Goal: Browse casually

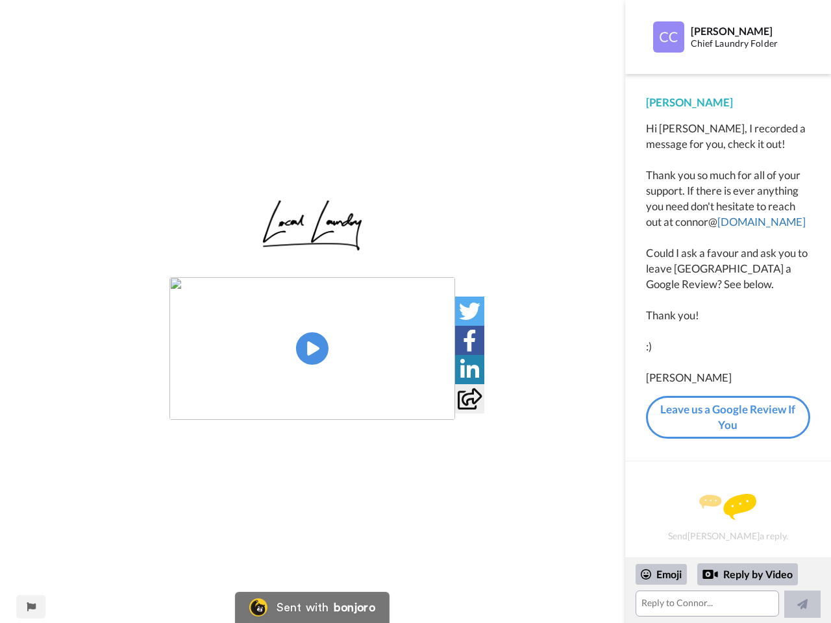
click at [312, 348] on img at bounding box center [312, 348] width 286 height 143
click at [469, 311] on icon at bounding box center [469, 310] width 21 height 21
click at [469, 340] on icon at bounding box center [470, 340] width 14 height 21
click at [469, 369] on icon at bounding box center [469, 369] width 19 height 21
click at [469, 398] on icon at bounding box center [470, 398] width 24 height 21
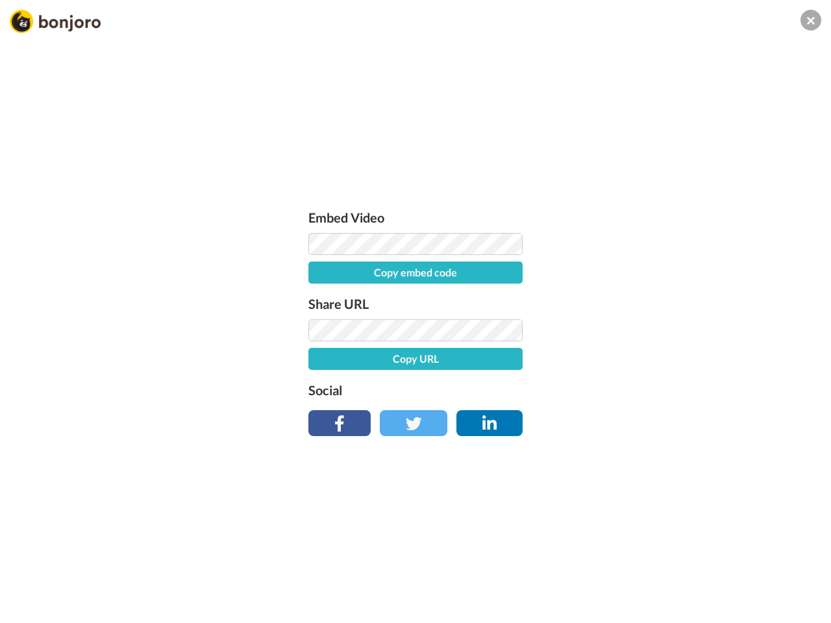
click at [31, 607] on div "Embed Video Copy embed code Share URL Copy URL Social" at bounding box center [415, 381] width 831 height 623
click at [727, 591] on div "Embed Video Copy embed code Share URL Copy URL Social" at bounding box center [415, 381] width 831 height 623
click at [661, 574] on div "Embed Video Copy embed code Share URL Copy URL Social" at bounding box center [415, 381] width 831 height 623
click at [748, 574] on div "Embed Video Copy embed code Share URL Copy URL Social" at bounding box center [415, 381] width 831 height 623
click at [802, 604] on div "Embed Video Copy embed code Share URL Copy URL Social" at bounding box center [415, 381] width 831 height 623
